Goal: Complete application form

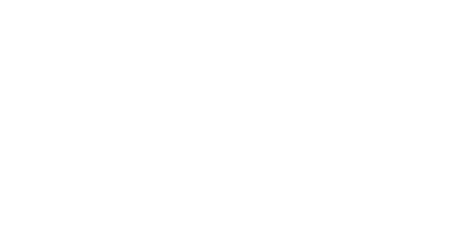
select select "MY"
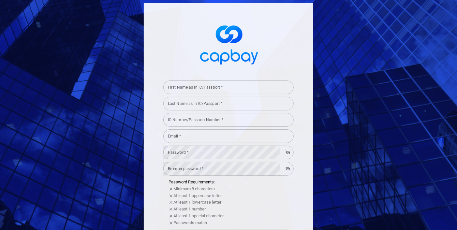
drag, startPoint x: 196, startPoint y: 88, endPoint x: 204, endPoint y: 88, distance: 8.2
click at [196, 88] on input "First Name as in IC/Passport *" at bounding box center [228, 88] width 130 height 14
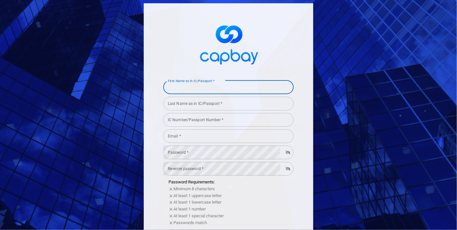
type input "Vijian"
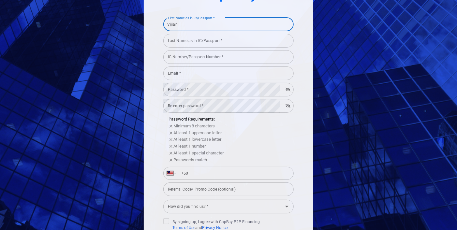
scroll to position [65, 0]
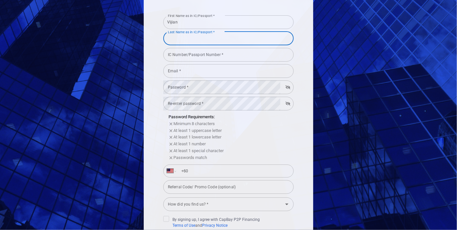
click at [194, 37] on input "Last Name as in IC/Passport *" at bounding box center [228, 39] width 130 height 14
type input "Narayanasamy"
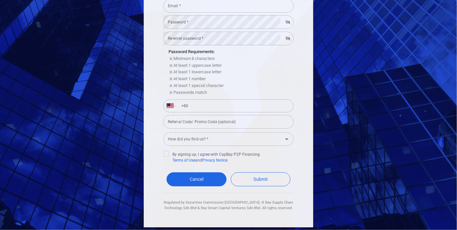
scroll to position [130, 0]
click at [206, 107] on input "+60" at bounding box center [233, 106] width 113 height 10
click at [177, 107] on input "+60" at bounding box center [233, 106] width 113 height 10
click at [164, 106] on div "International [GEOGRAPHIC_DATA] [GEOGRAPHIC_DATA] [GEOGRAPHIC_DATA] [GEOGRAPHIC…" at bounding box center [228, 105] width 130 height 13
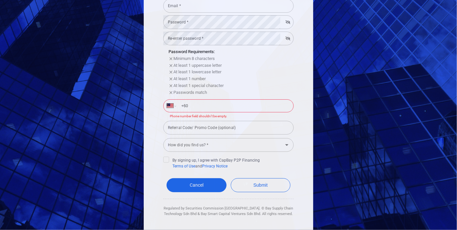
click at [179, 106] on input "+60" at bounding box center [233, 106] width 113 height 10
type input "[PHONE_NUMBER]"
type input "0410699351"
type input "[EMAIL_ADDRESS][DOMAIN_NAME]"
select select "MY"
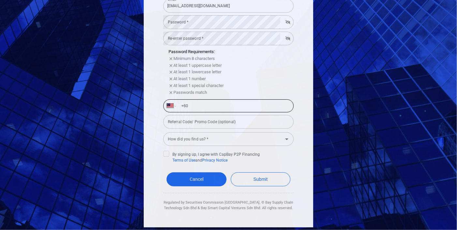
click at [214, 105] on input "+60" at bounding box center [233, 106] width 113 height 10
type input "[PHONE_NUMBER]"
select select "MY"
type input "+60"
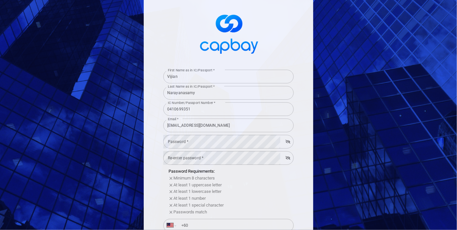
scroll to position [0, 0]
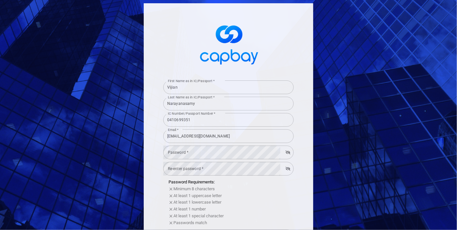
click at [411, 40] on div "First Name as in IC/Passport * [PERSON_NAME] First Name as in IC/Passport * Las…" at bounding box center [228, 115] width 457 height 230
